Goal: Information Seeking & Learning: Learn about a topic

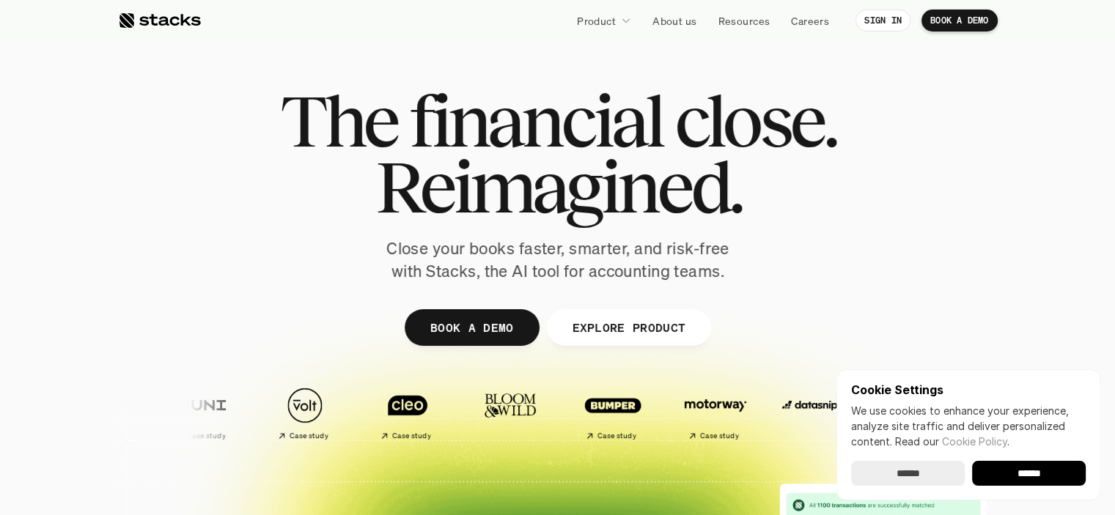
scroll to position [122, 0]
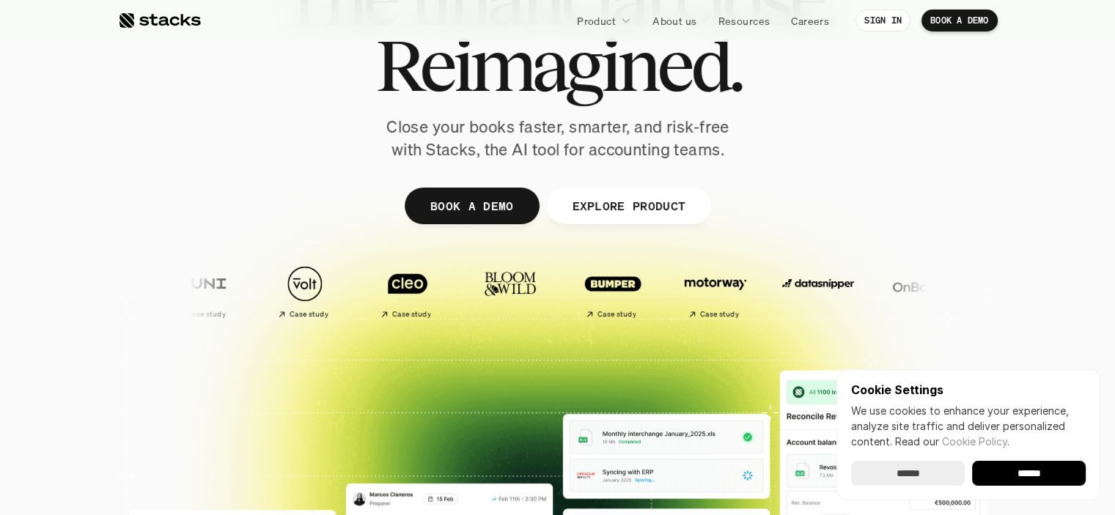
click at [901, 477] on input "******" at bounding box center [908, 473] width 114 height 25
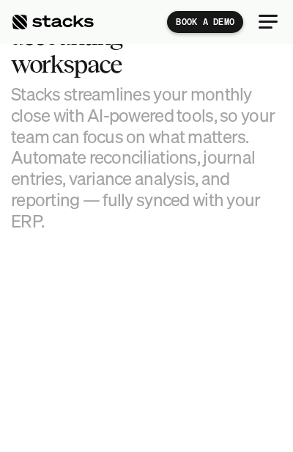
scroll to position [1710, 0]
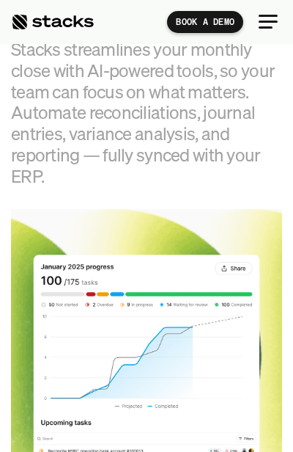
click at [196, 113] on h3 "Stacks streamlines your monthly close with AI-powered tools, so your team can f…" at bounding box center [146, 113] width 271 height 148
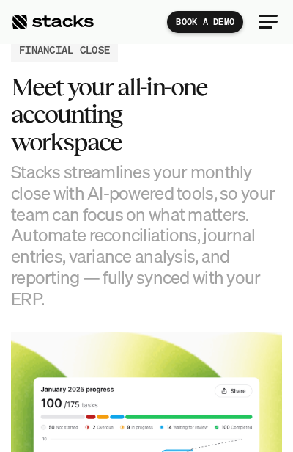
click at [196, 208] on h3 "Stacks streamlines your monthly close with AI-powered tools, so your team can f…" at bounding box center [146, 235] width 271 height 148
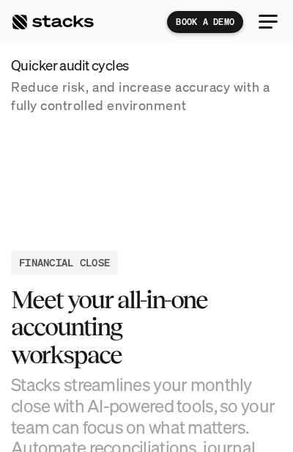
scroll to position [1344, 0]
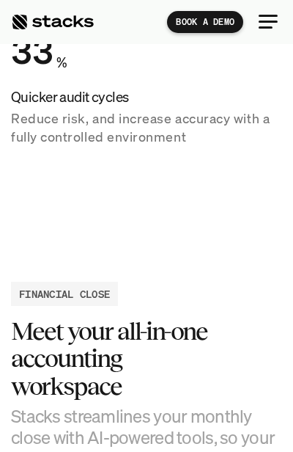
click at [75, 136] on p "Reduce risk, and increase accuracy with a fully controlled environment" at bounding box center [146, 127] width 271 height 37
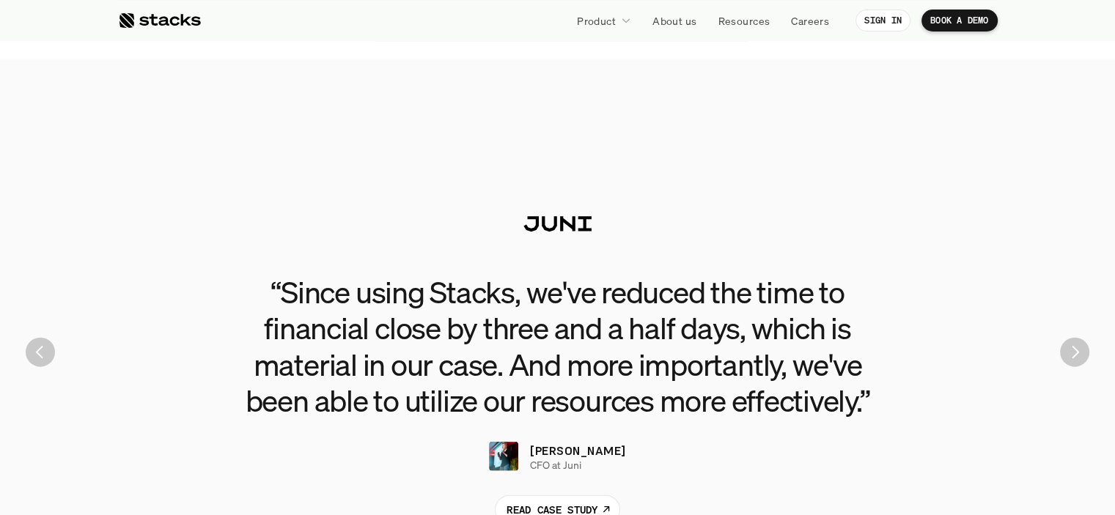
scroll to position [3299, 0]
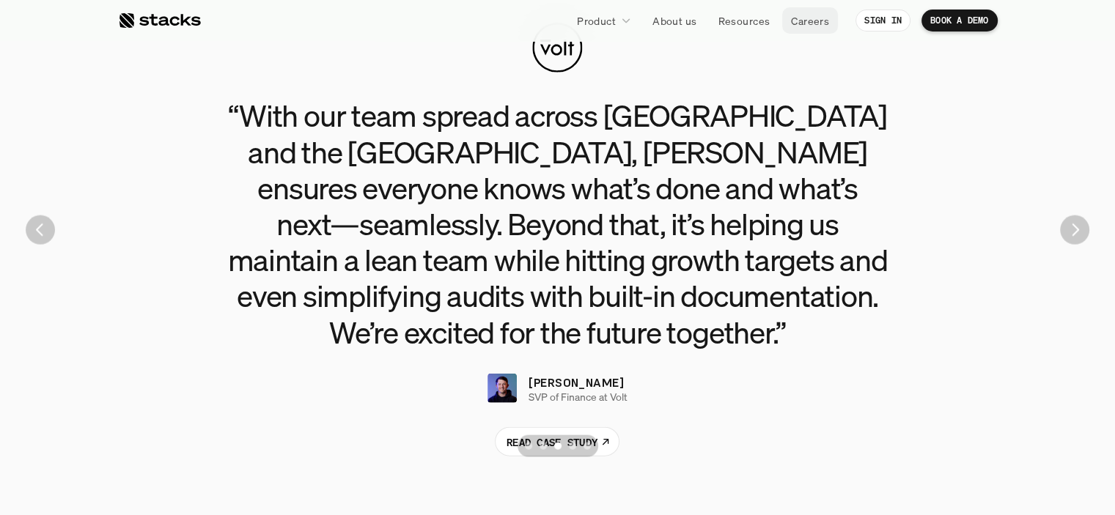
click at [800, 23] on p "Careers" at bounding box center [810, 20] width 38 height 15
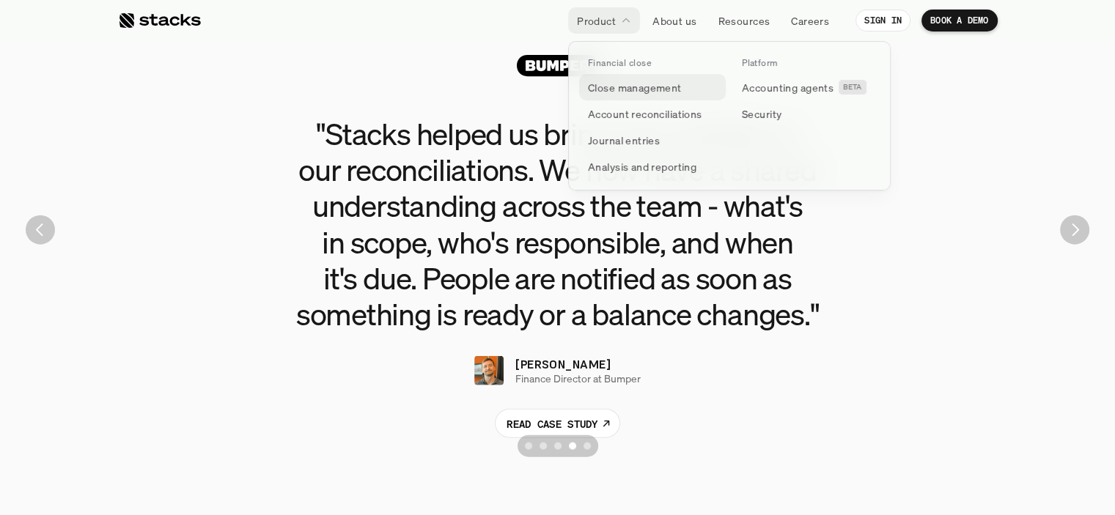
click at [649, 87] on p "Close management" at bounding box center [635, 87] width 94 height 15
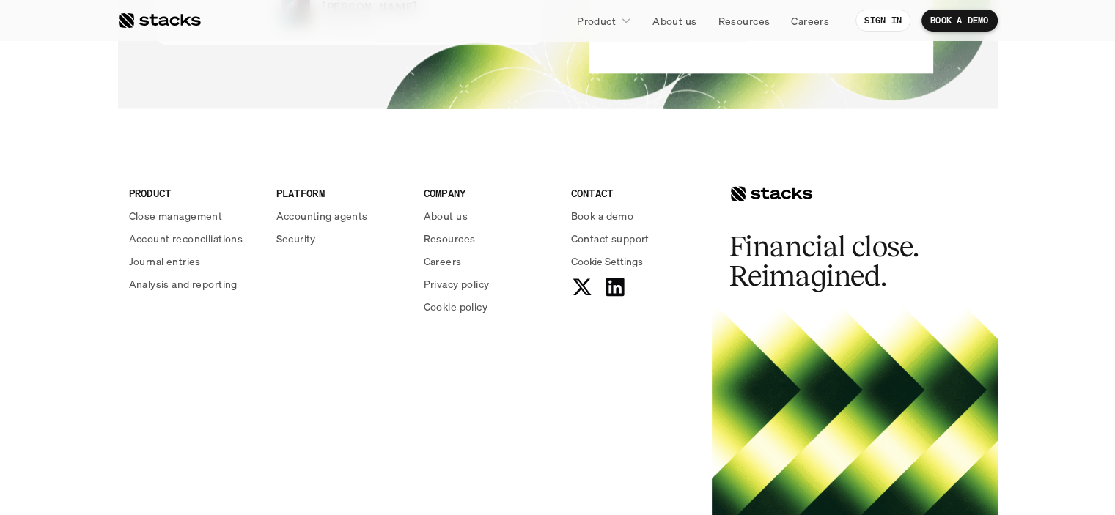
scroll to position [3196, 0]
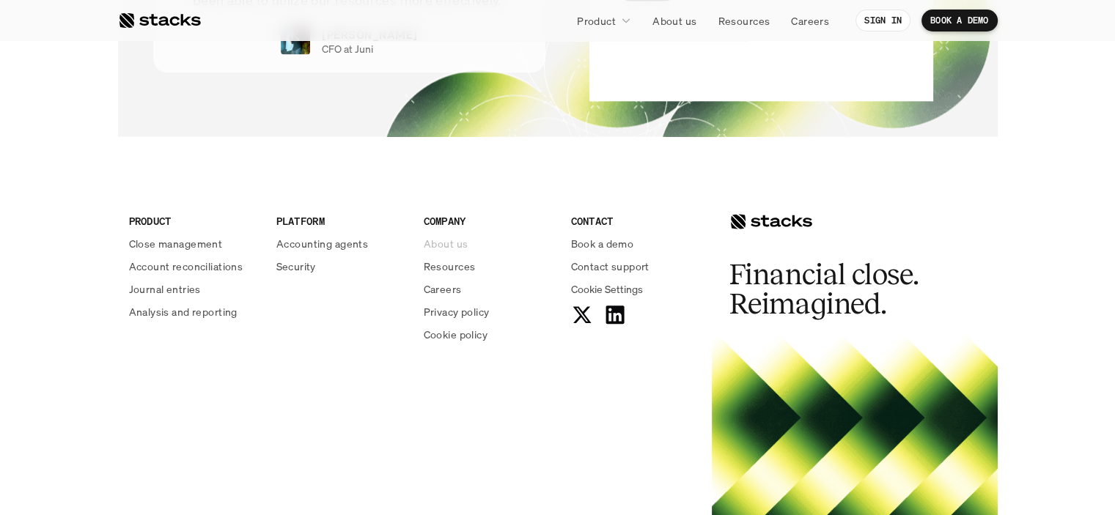
click at [451, 240] on p "About us" at bounding box center [446, 243] width 44 height 15
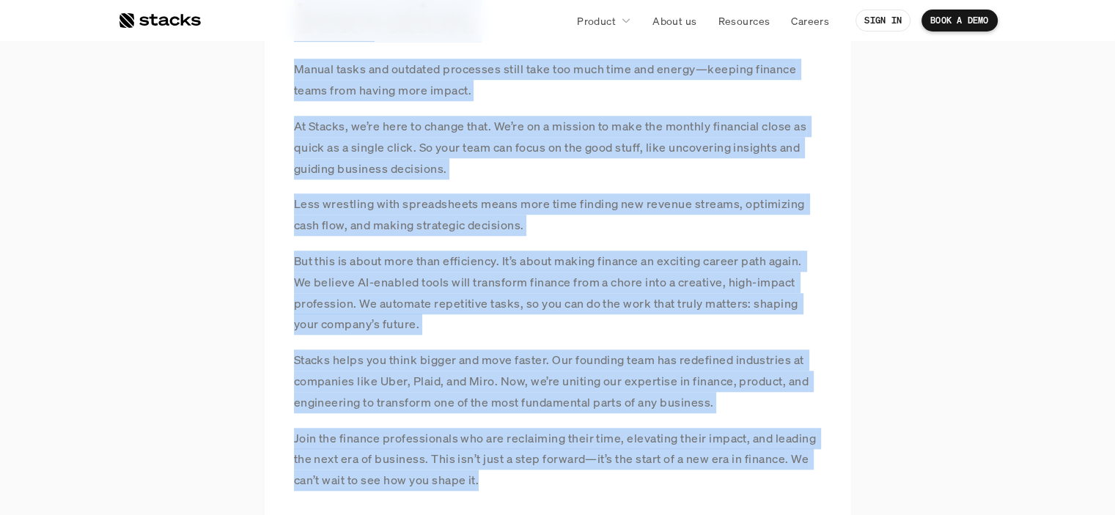
scroll to position [1311, 0]
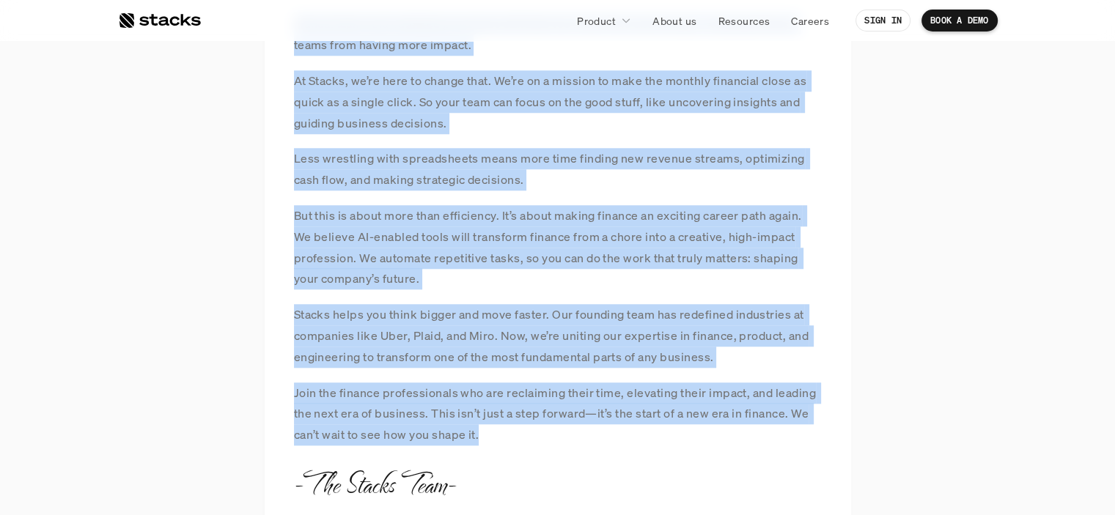
drag, startPoint x: 293, startPoint y: 194, endPoint x: 633, endPoint y: 439, distance: 419.5
click at [633, 439] on div "MANIFESTO At Stacks, we believe finance isn’t just bookkeeping. It's a powerful…" at bounding box center [558, 138] width 586 height 789
copy div "Lo Ipsumd, si ametcon adipisc eli’s doei temporincid. Ut'l e dolorema aliqua en…"
click at [1022, 180] on section "MANIFESTO At Stacks, we believe finance isn’t just bookkeeping. It's a powerful…" at bounding box center [557, 138] width 1115 height 935
click at [973, 21] on p "BOOK A DEMO" at bounding box center [959, 20] width 59 height 10
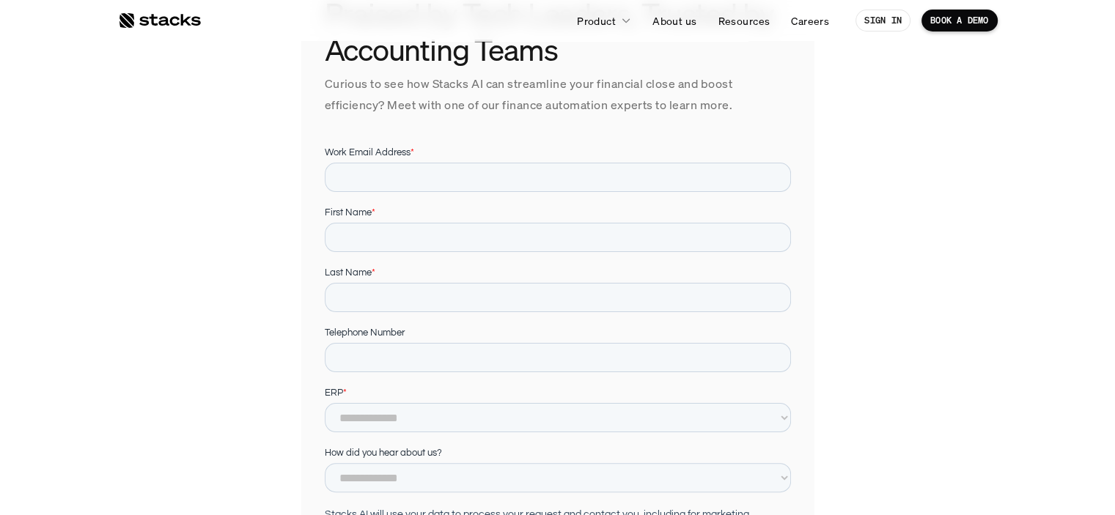
scroll to position [367, 0]
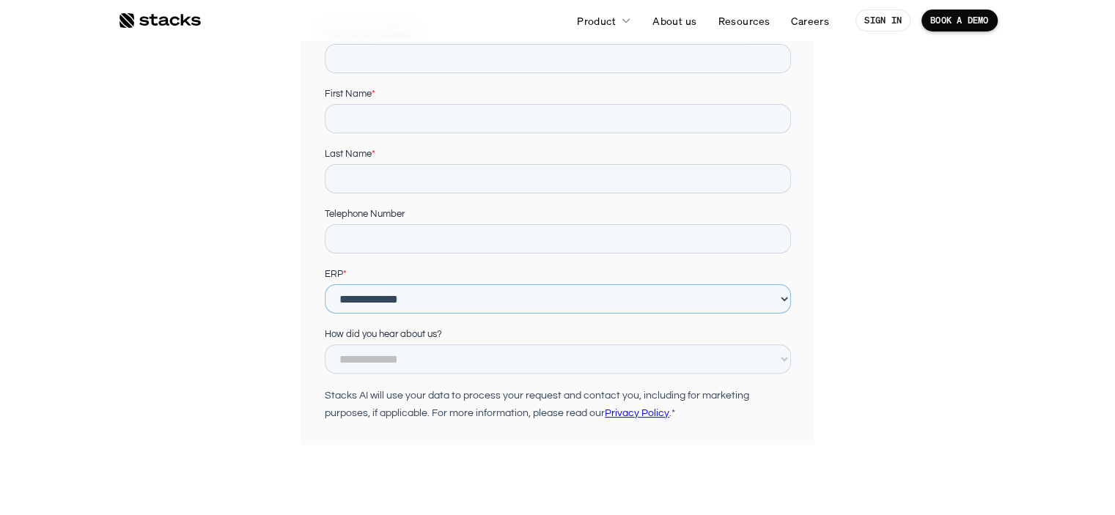
click at [784, 298] on select "**********" at bounding box center [557, 298] width 466 height 29
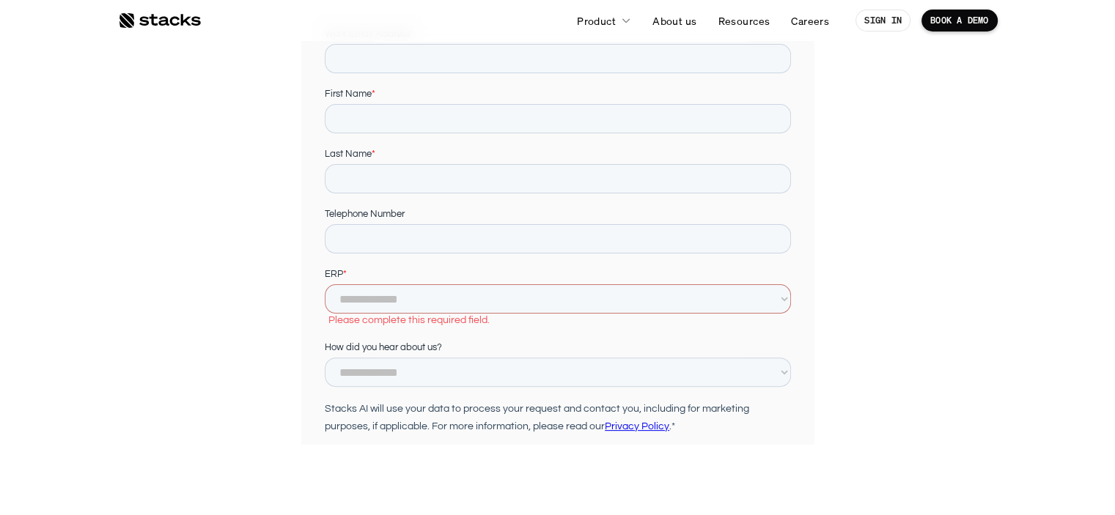
click at [986, 325] on div "Praised by Tech Leaders, Trusted by Accounting Teams Curious to see how Stacks …" at bounding box center [558, 83] width 880 height 724
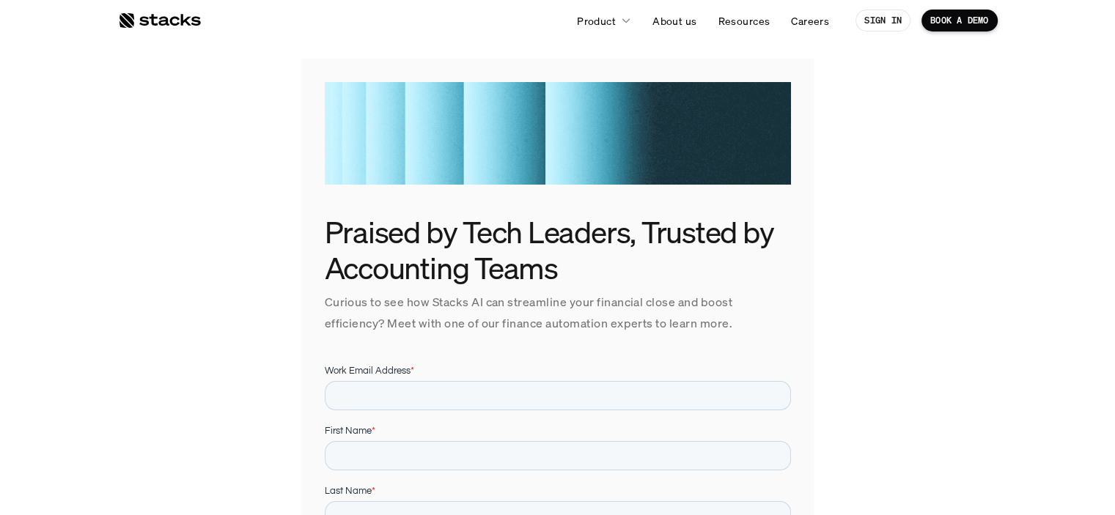
scroll to position [0, 0]
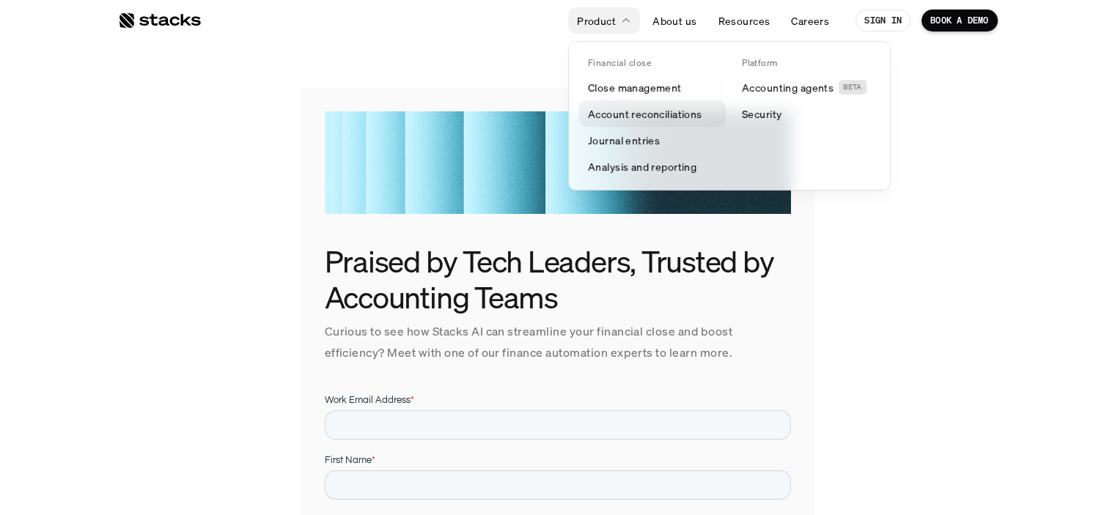
click at [609, 108] on p "Account reconciliations" at bounding box center [645, 113] width 114 height 15
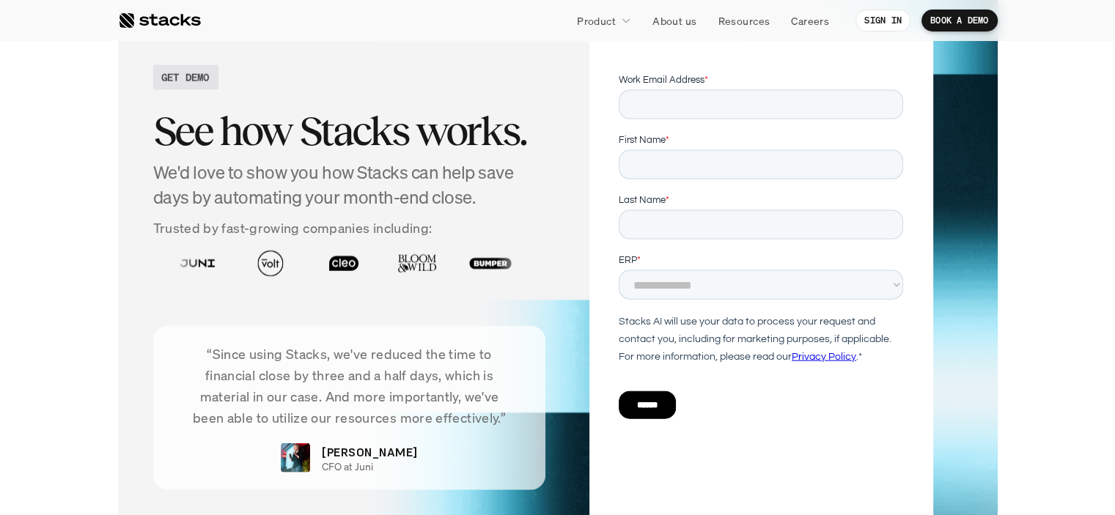
scroll to position [3176, 0]
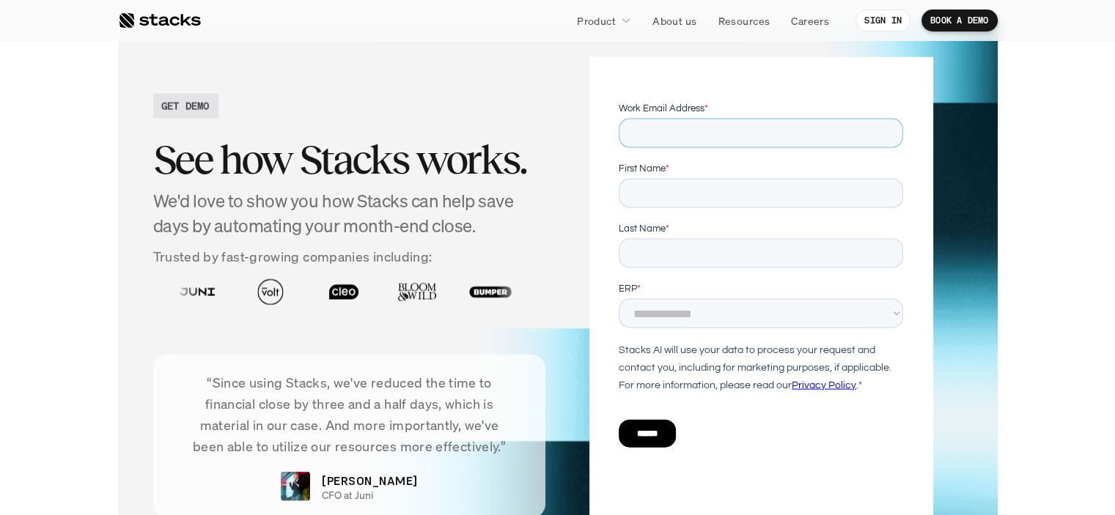
click at [693, 136] on input "Work Email Address *" at bounding box center [761, 132] width 284 height 29
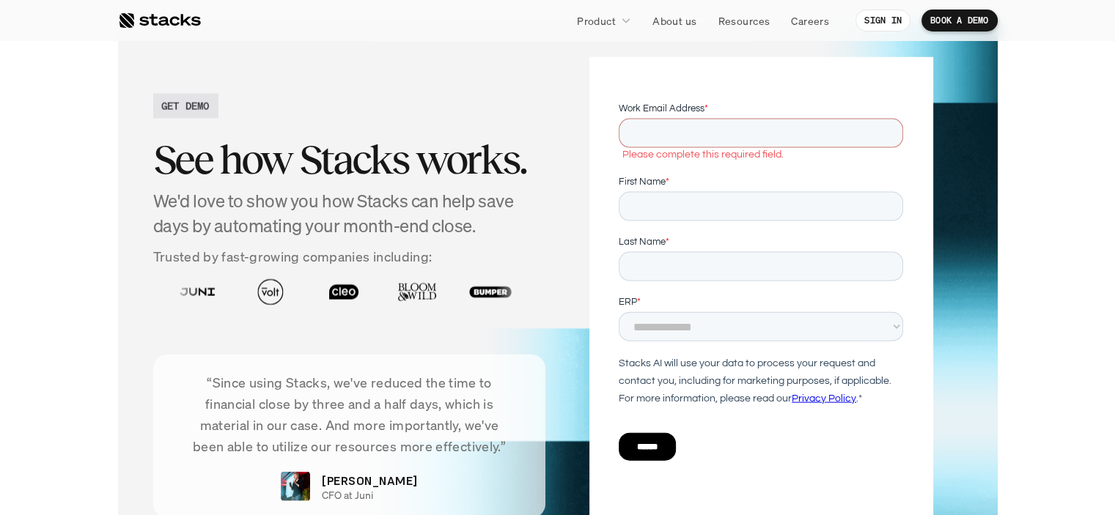
click at [1076, 258] on section "GET DEMO See how Stacks works. We'd love to show you how Stacks can help save d…" at bounding box center [557, 303] width 1115 height 620
click at [761, 203] on input "First Name *" at bounding box center [761, 205] width 284 height 29
click at [1073, 224] on section "GET DEMO See how Stacks works. We'd love to show you how Stacks can help save d…" at bounding box center [557, 303] width 1115 height 620
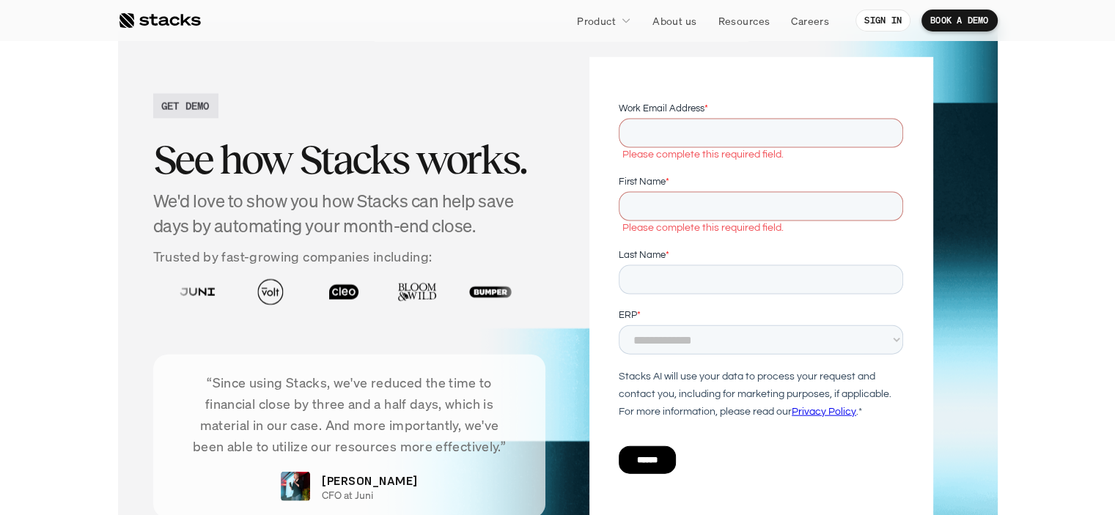
scroll to position [3299, 0]
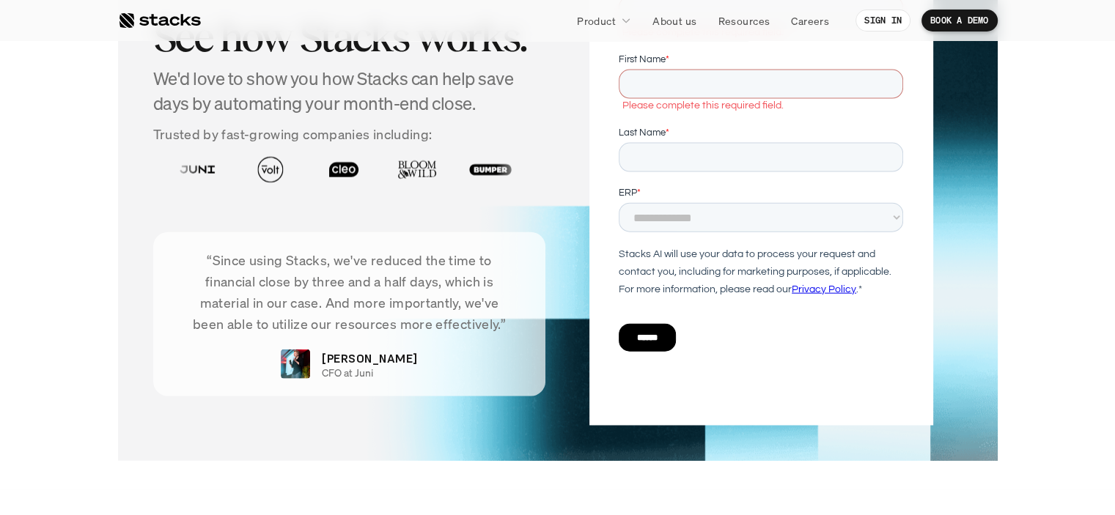
click at [1077, 196] on section "GET DEMO See how Stacks works. We'd love to show you how Stacks can help save d…" at bounding box center [557, 180] width 1115 height 620
click at [688, 210] on select "**********" at bounding box center [761, 217] width 284 height 29
click at [1048, 219] on section "GET DEMO See how Stacks works. We'd love to show you how Stacks can help save d…" at bounding box center [557, 180] width 1115 height 620
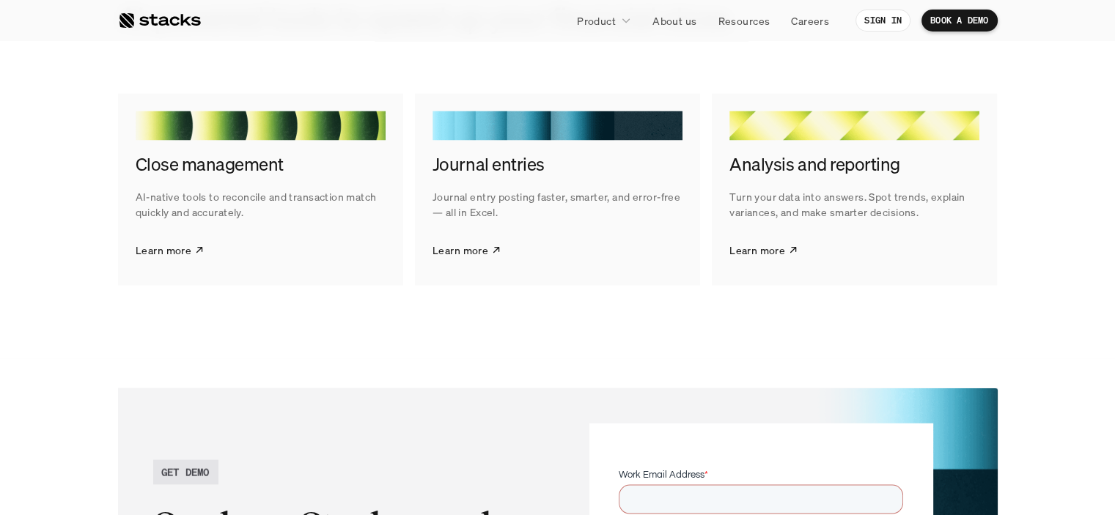
scroll to position [2687, 0]
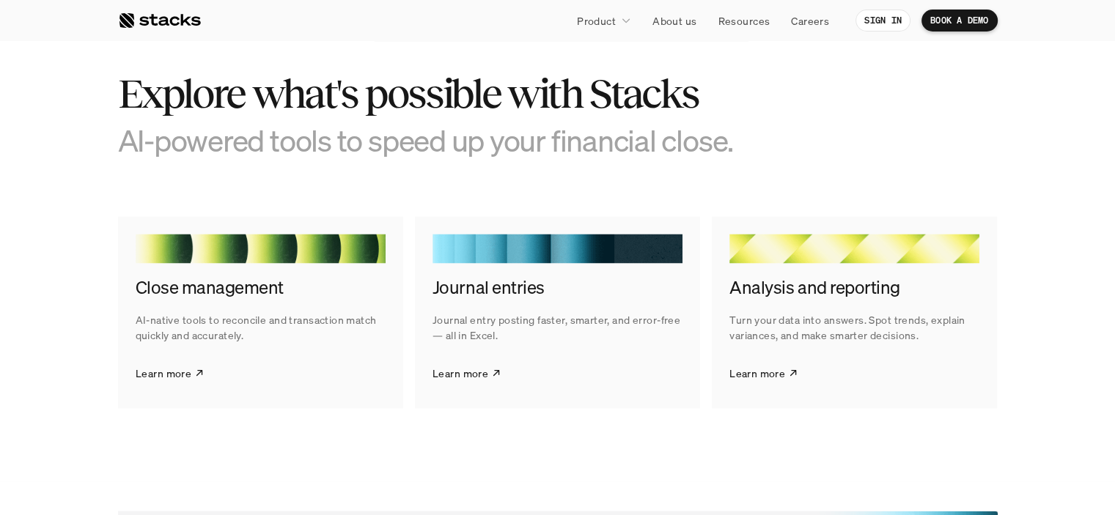
click at [874, 331] on p "Turn your data into answers. Spot trends, explain variances, and make smarter d…" at bounding box center [854, 327] width 250 height 31
click at [766, 374] on p "Learn more" at bounding box center [757, 371] width 56 height 15
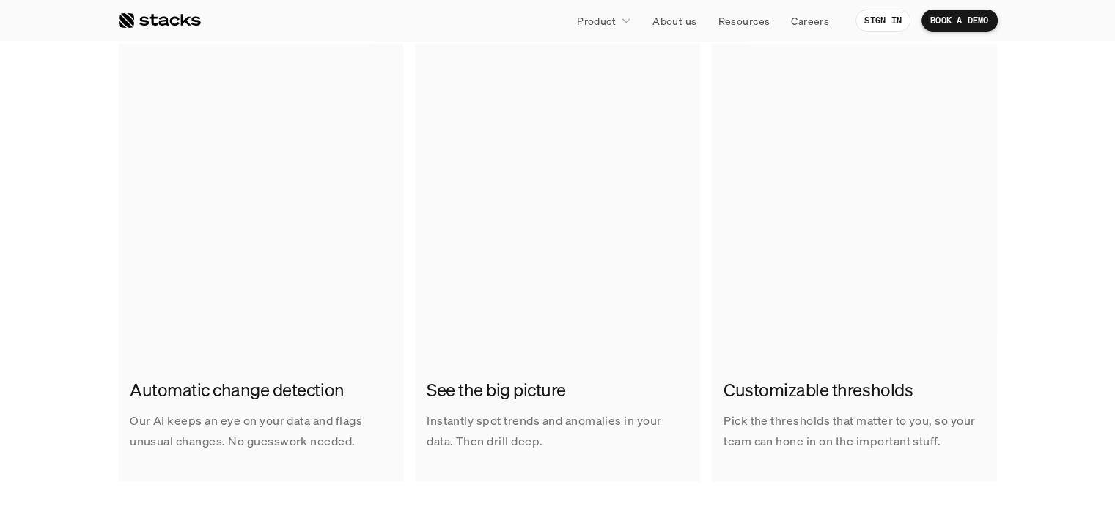
scroll to position [1100, 0]
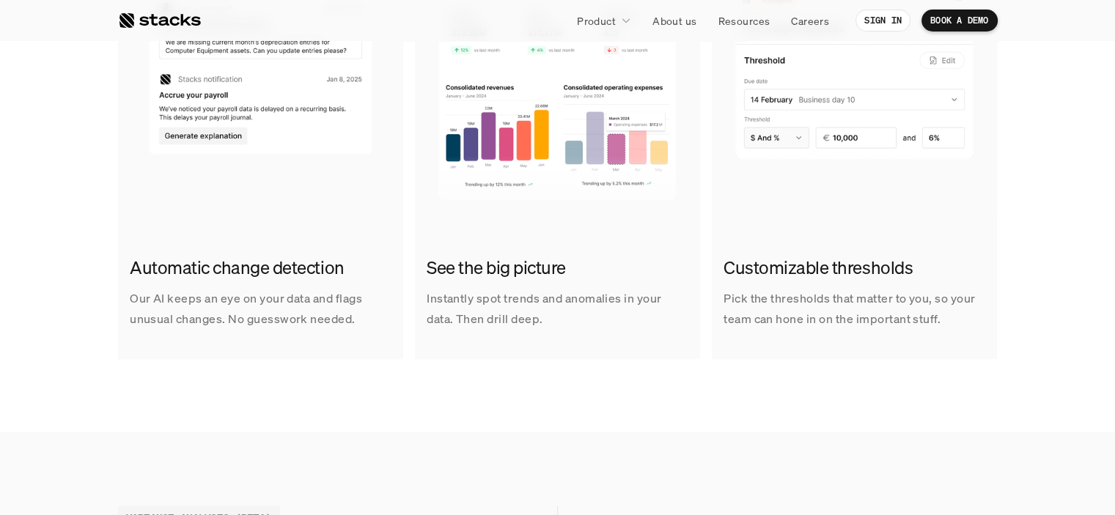
click at [486, 266] on h2 "See the big picture" at bounding box center [558, 268] width 262 height 25
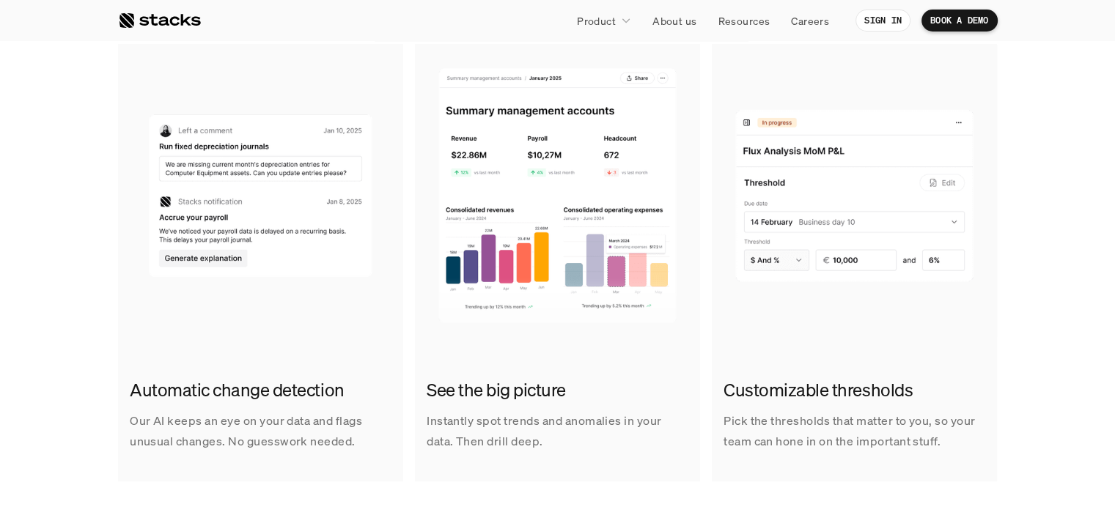
click at [508, 216] on img at bounding box center [557, 190] width 285 height 293
click at [567, 279] on img at bounding box center [557, 190] width 285 height 293
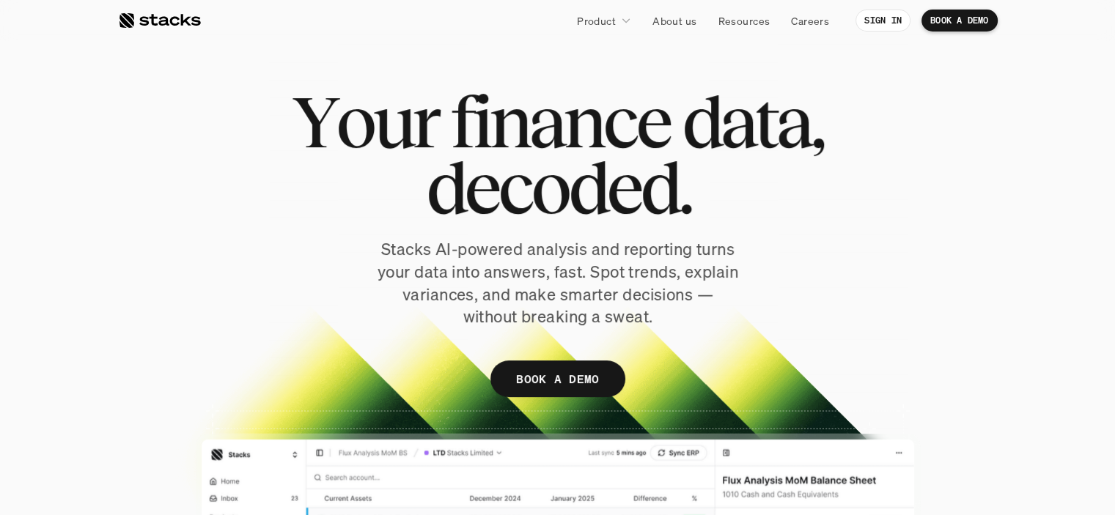
scroll to position [0, 0]
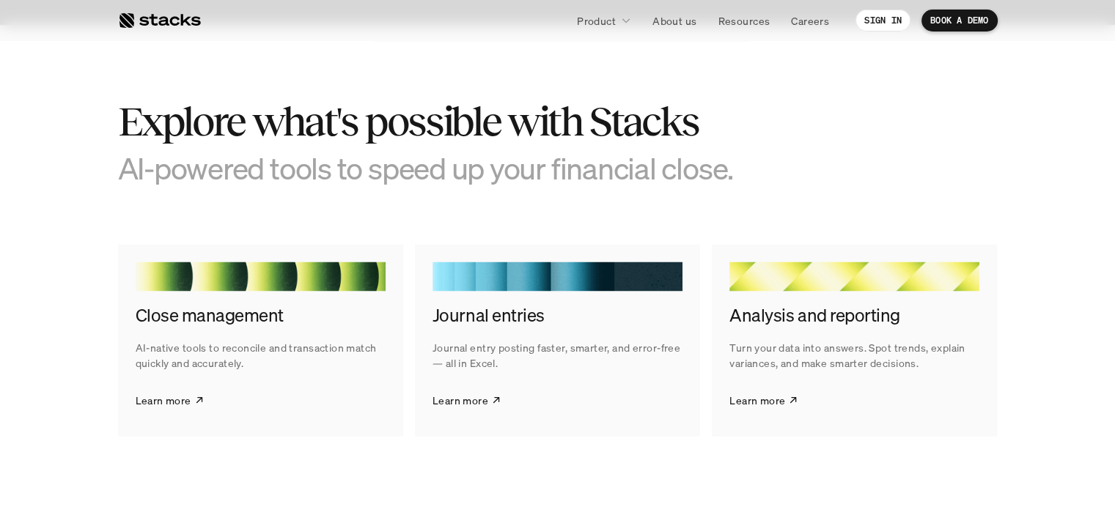
scroll to position [2687, 0]
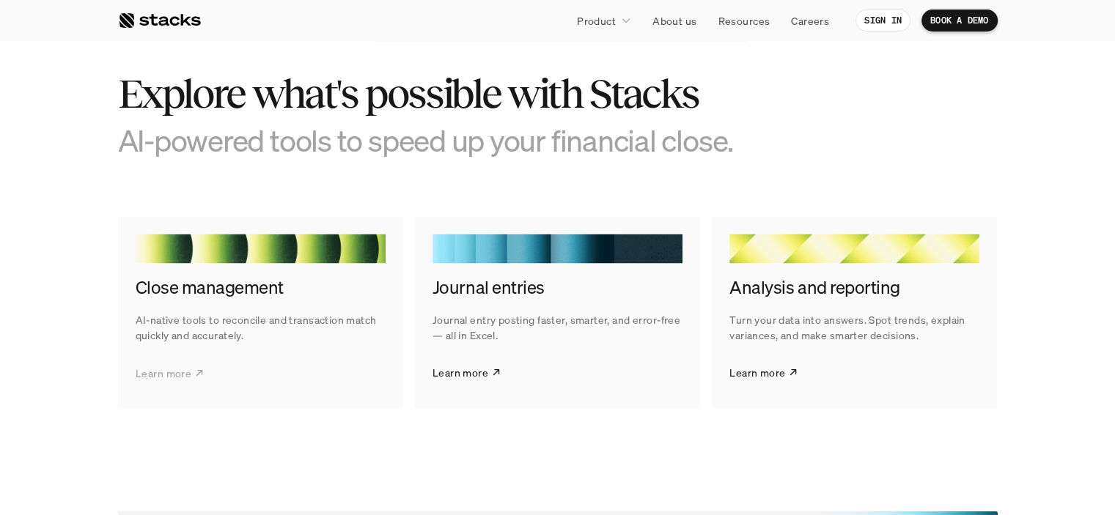
click at [190, 375] on p "Learn more" at bounding box center [164, 371] width 56 height 15
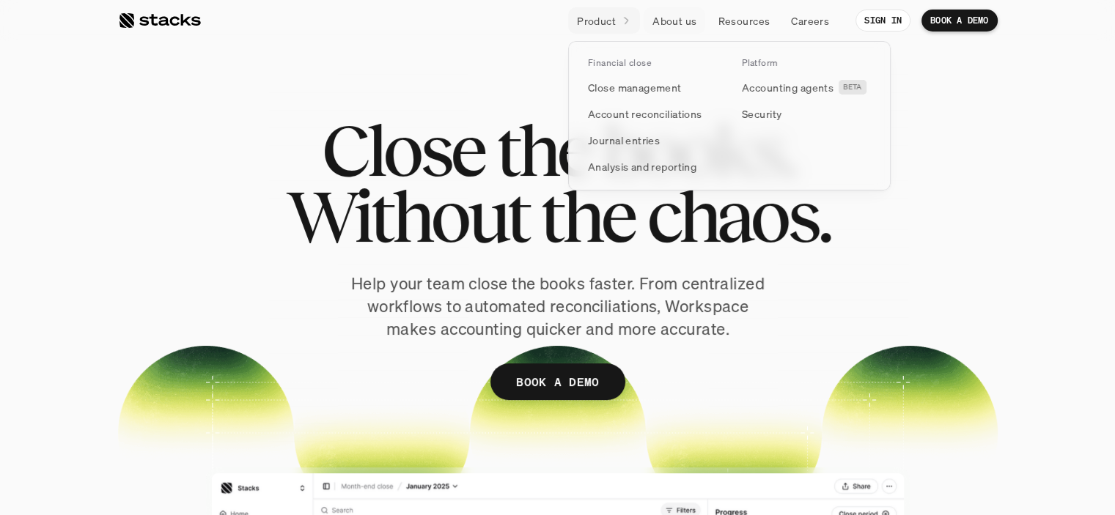
click at [627, 17] on icon at bounding box center [625, 20] width 11 height 11
click at [649, 143] on p "Journal entries" at bounding box center [624, 140] width 72 height 15
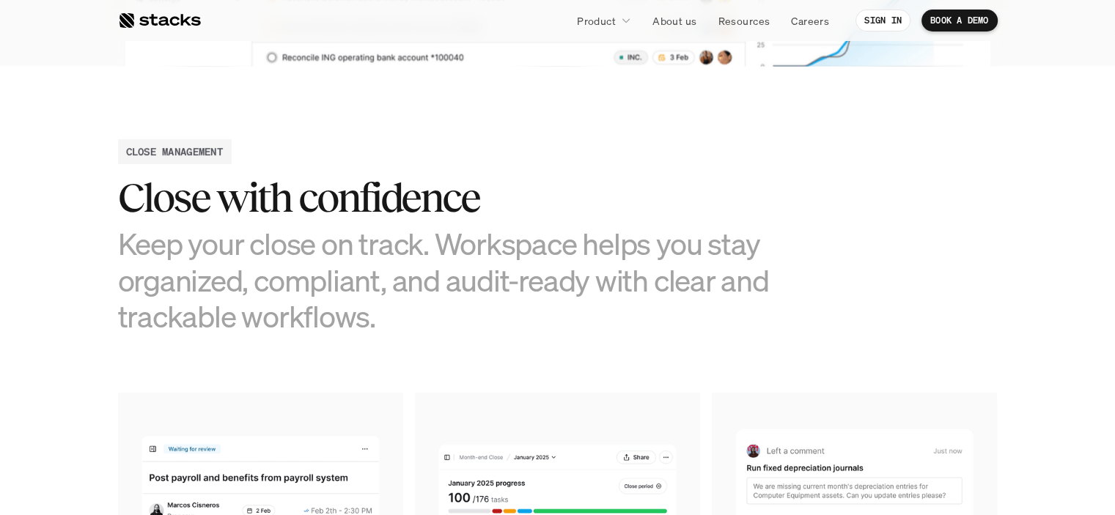
scroll to position [611, 0]
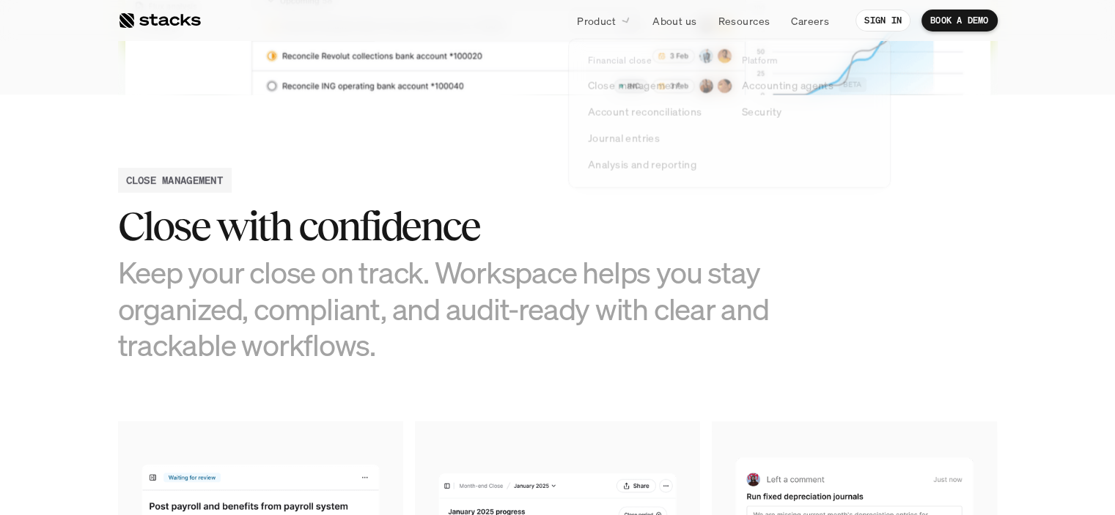
click at [617, 14] on link "Product" at bounding box center [604, 20] width 72 height 26
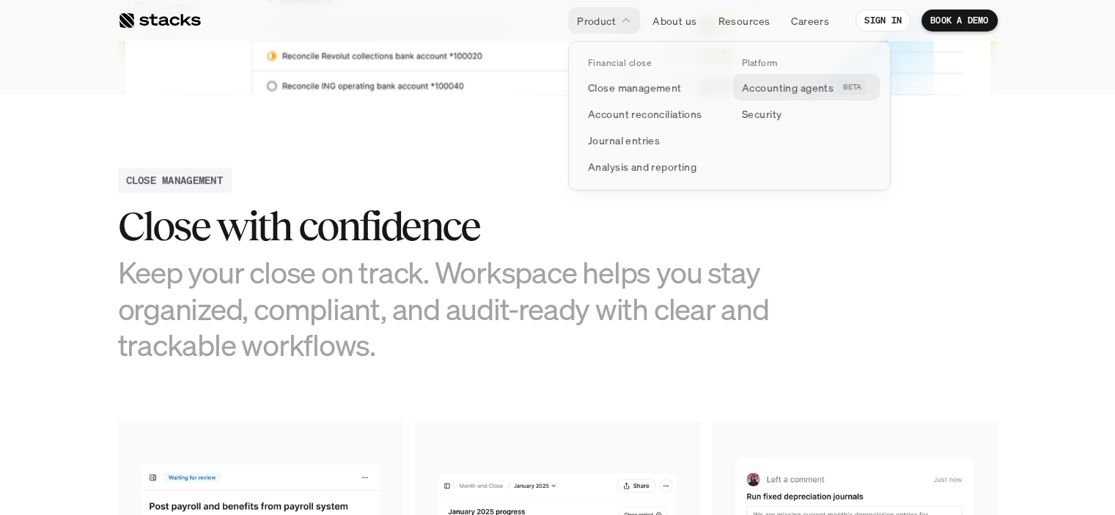
click at [755, 93] on p "Accounting agents" at bounding box center [788, 87] width 92 height 15
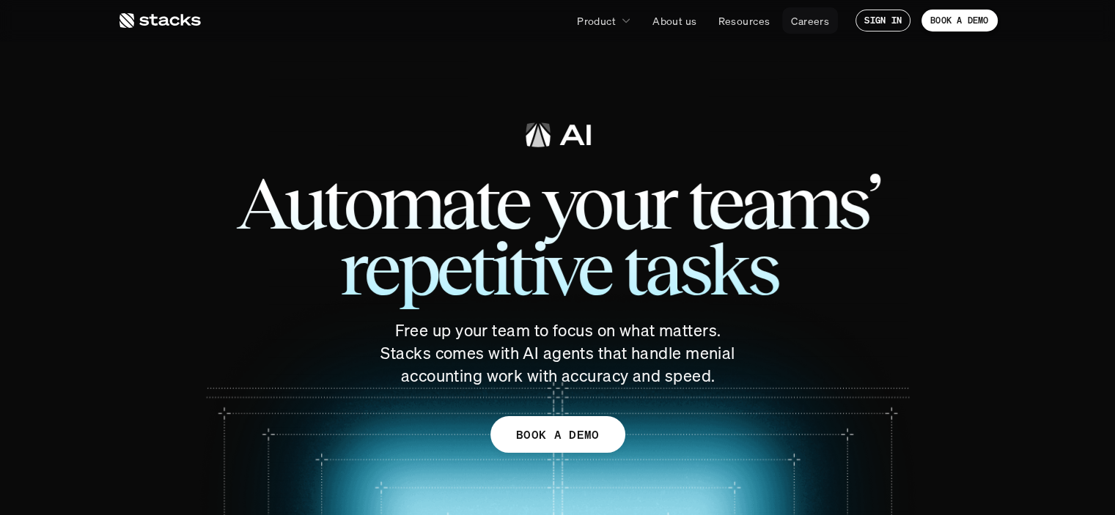
click at [818, 19] on p "Careers" at bounding box center [810, 20] width 38 height 15
